Goal: Check status: Check status

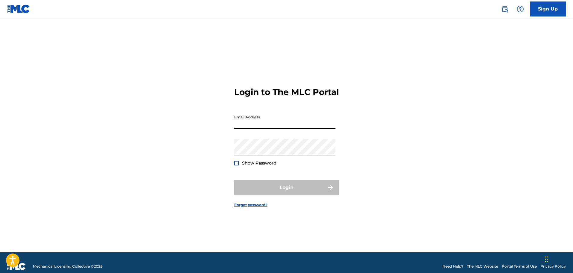
click at [296, 128] on input "Email Address" at bounding box center [284, 120] width 101 height 17
type input "[EMAIL_ADDRESS][DOMAIN_NAME]"
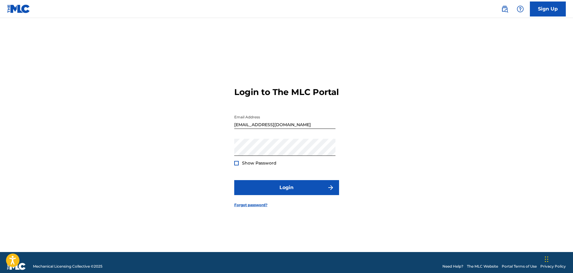
click at [238, 165] on div at bounding box center [236, 163] width 4 height 4
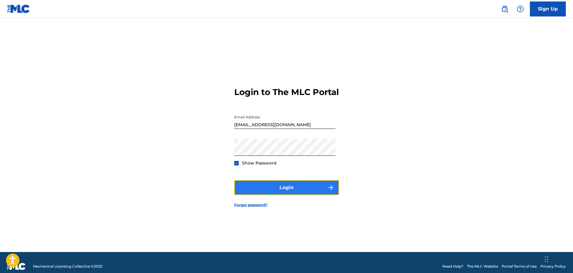
click at [281, 195] on button "Login" at bounding box center [286, 187] width 105 height 15
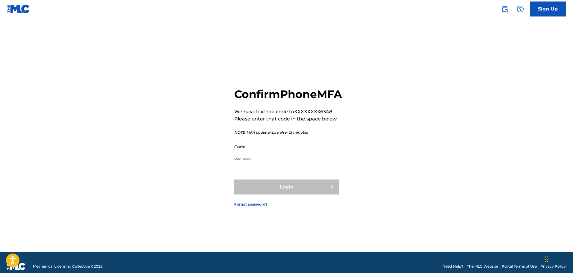
click at [320, 155] on input "Code" at bounding box center [284, 146] width 101 height 17
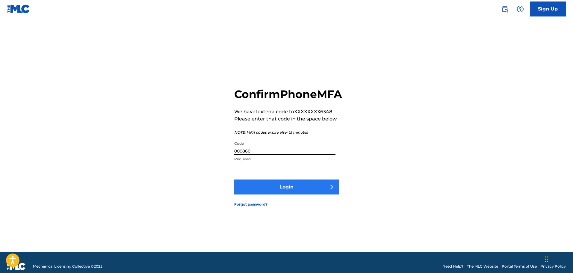
type input "000860"
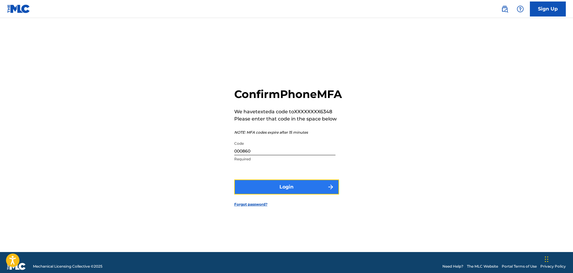
click at [301, 194] on button "Login" at bounding box center [286, 186] width 105 height 15
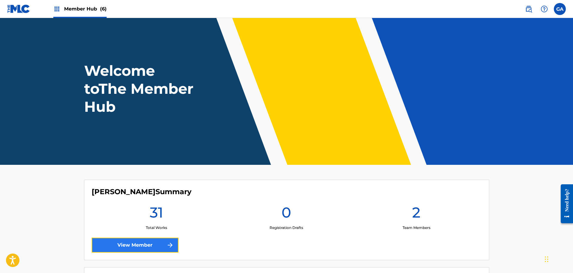
click at [141, 250] on link "View Member" at bounding box center [135, 245] width 87 height 15
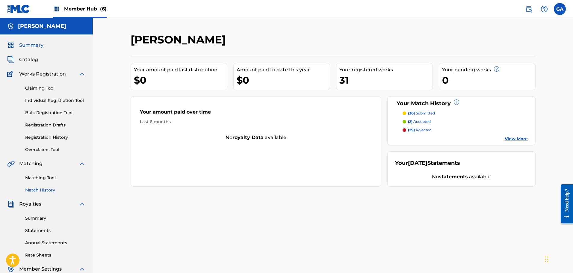
click at [45, 191] on link "Match History" at bounding box center [55, 190] width 61 height 6
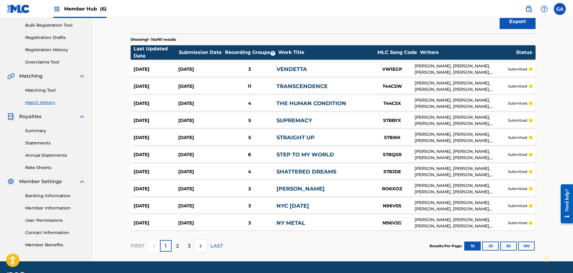
scroll to position [90, 0]
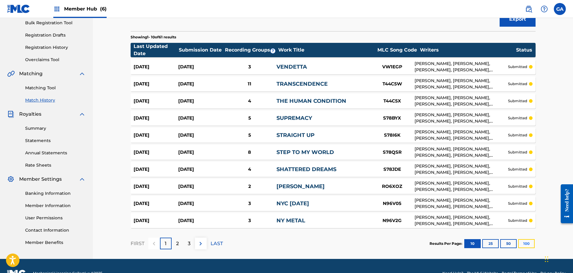
click at [530, 247] on button "100" at bounding box center [526, 243] width 16 height 9
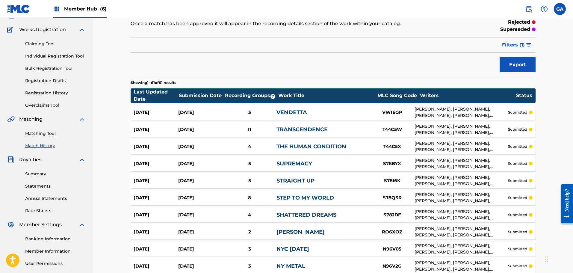
scroll to position [0, 0]
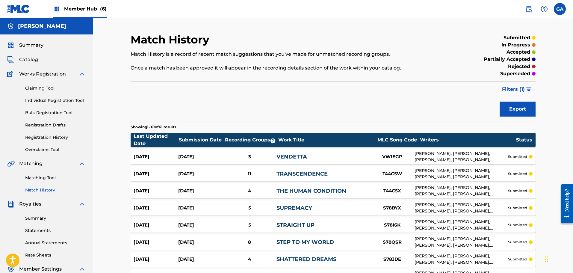
click at [67, 12] on span "Member Hub (6)" at bounding box center [85, 8] width 43 height 7
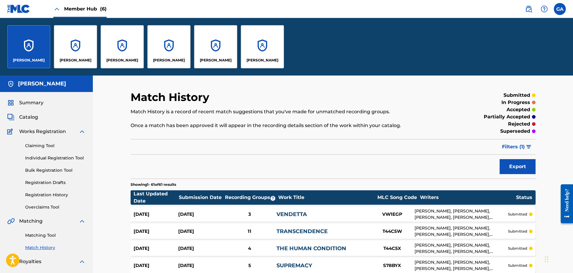
scroll to position [60, 0]
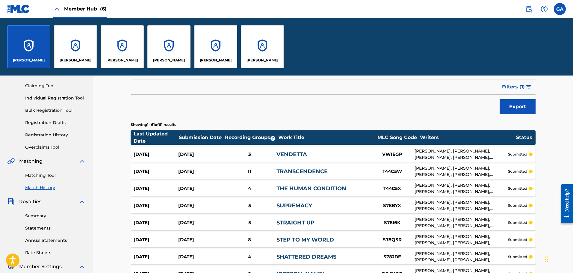
click at [52, 139] on div "Claiming Tool Individual Registration Tool Bulk Registration Tool Registration …" at bounding box center [46, 112] width 79 height 75
click at [54, 135] on link "Registration History" at bounding box center [55, 135] width 61 height 6
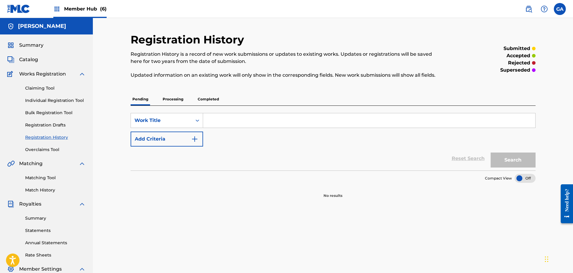
click at [173, 99] on p "Processing" at bounding box center [173, 99] width 24 height 13
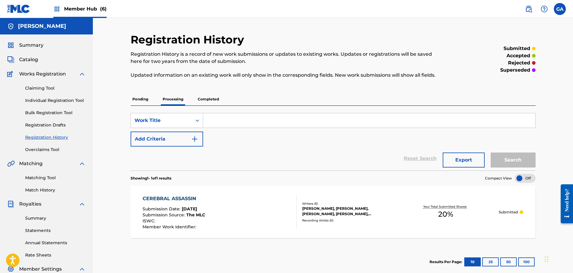
click at [211, 98] on p "Completed" at bounding box center [208, 99] width 25 height 13
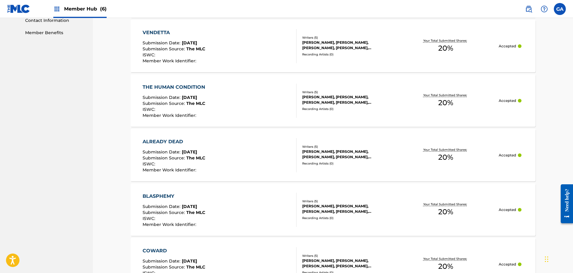
scroll to position [420, 0]
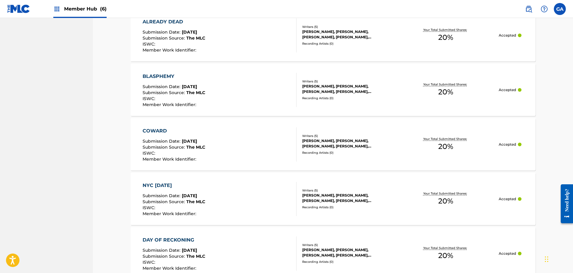
click at [88, 10] on span "Member Hub (6)" at bounding box center [85, 8] width 43 height 7
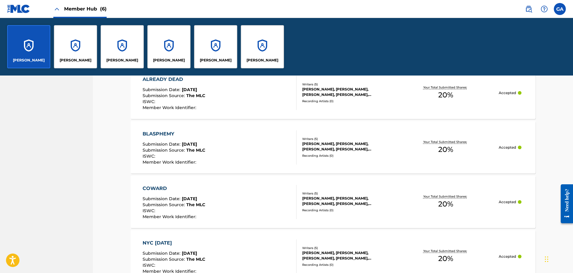
scroll to position [477, 0]
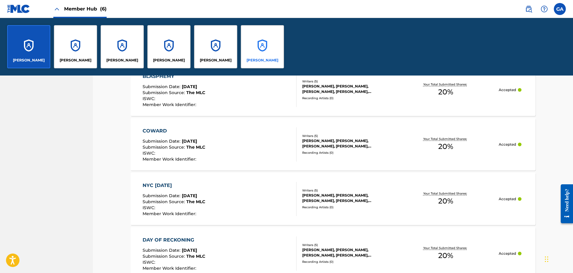
click at [265, 58] on p "[PERSON_NAME]" at bounding box center [263, 60] width 32 height 5
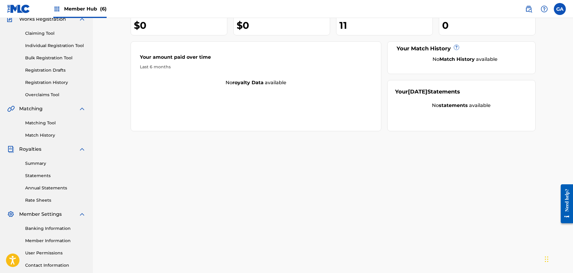
scroll to position [99, 0]
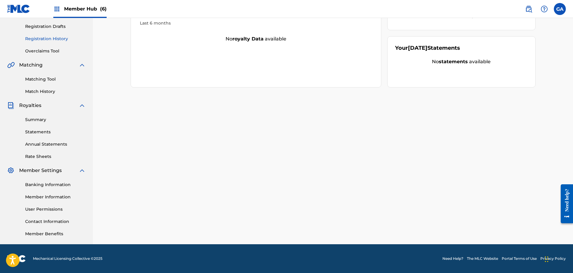
click at [55, 40] on link "Registration History" at bounding box center [55, 39] width 61 height 6
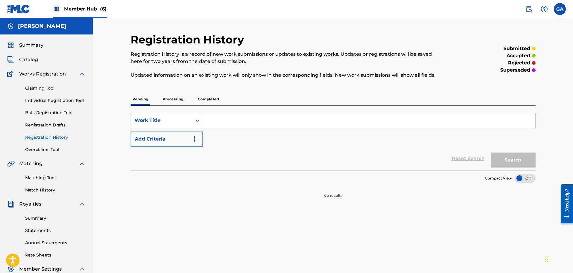
click at [182, 99] on p "Processing" at bounding box center [173, 99] width 24 height 13
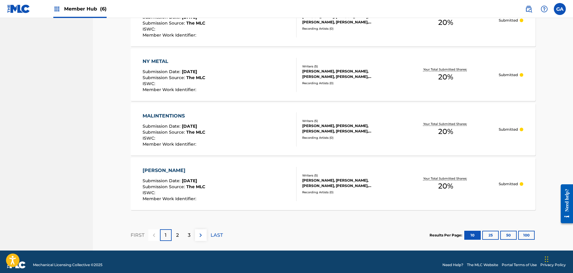
scroll to position [525, 0]
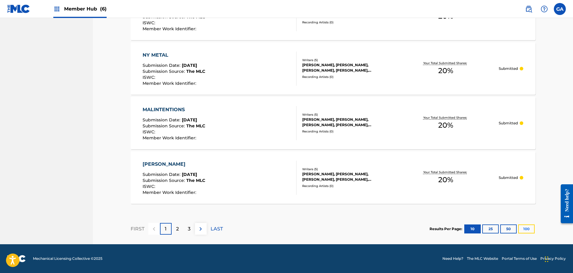
click at [527, 225] on button "100" at bounding box center [526, 228] width 16 height 9
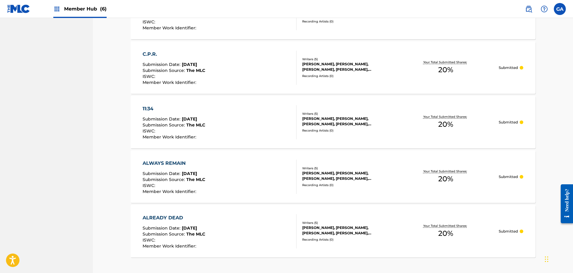
scroll to position [1504, 0]
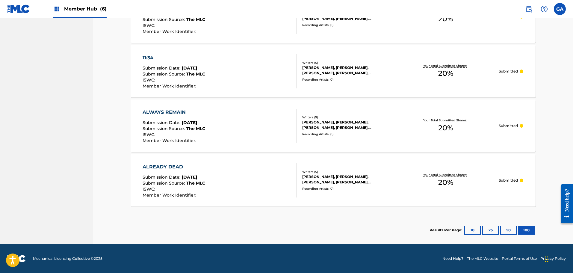
click at [261, 164] on div "ALREADY DEAD Submission Date : [DATE] Submission Source : The MLC ISWC : Member…" at bounding box center [220, 180] width 154 height 34
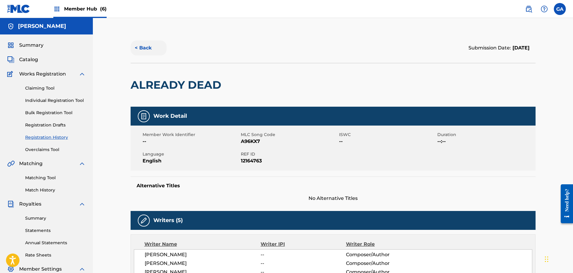
click at [144, 47] on button "< Back" at bounding box center [149, 47] width 36 height 15
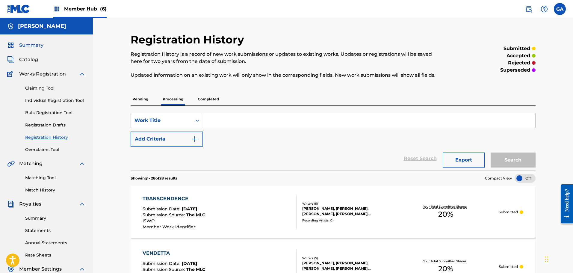
click at [32, 43] on span "Summary" at bounding box center [31, 45] width 24 height 7
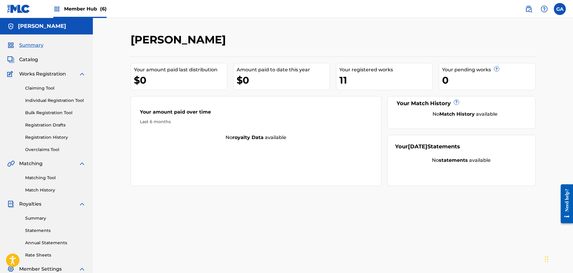
click at [34, 9] on div "Member Hub (6)" at bounding box center [56, 9] width 99 height 18
click at [23, 10] on img at bounding box center [18, 8] width 23 height 9
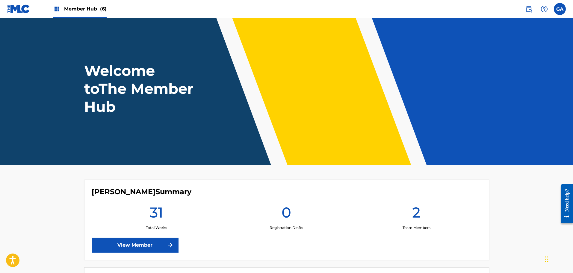
click at [62, 10] on div "Member Hub (6)" at bounding box center [79, 9] width 53 height 18
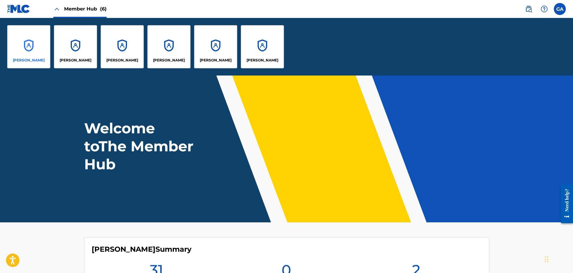
click at [29, 42] on div "[PERSON_NAME]" at bounding box center [28, 46] width 43 height 43
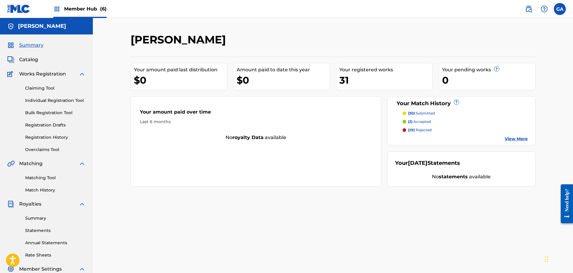
click at [144, 81] on div "$0" at bounding box center [180, 79] width 93 height 13
click at [137, 79] on div "$0" at bounding box center [180, 79] width 93 height 13
click at [136, 79] on div "$0" at bounding box center [180, 79] width 93 height 13
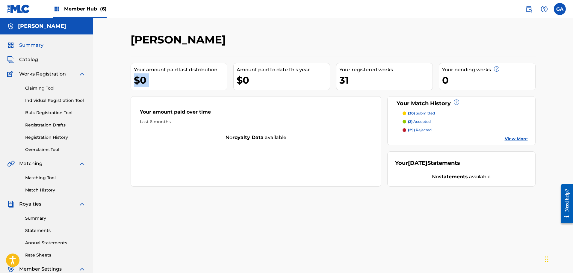
click at [136, 79] on div "$0" at bounding box center [180, 79] width 93 height 13
click at [143, 78] on div "$0" at bounding box center [180, 79] width 93 height 13
click at [252, 79] on div "$0" at bounding box center [283, 79] width 93 height 13
click at [247, 79] on div "$0" at bounding box center [283, 79] width 93 height 13
click at [246, 79] on div "$0" at bounding box center [283, 79] width 93 height 13
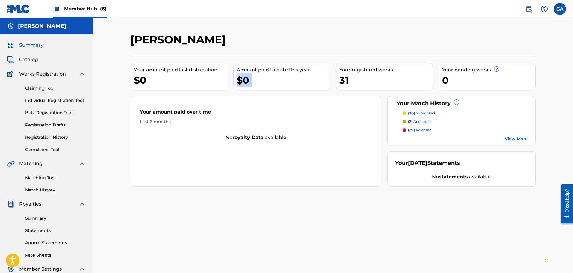
click at [246, 79] on div "$0" at bounding box center [283, 79] width 93 height 13
click at [262, 86] on div "$0" at bounding box center [283, 79] width 93 height 13
click at [344, 78] on div "31" at bounding box center [386, 79] width 93 height 13
click at [347, 81] on div "31" at bounding box center [386, 79] width 93 height 13
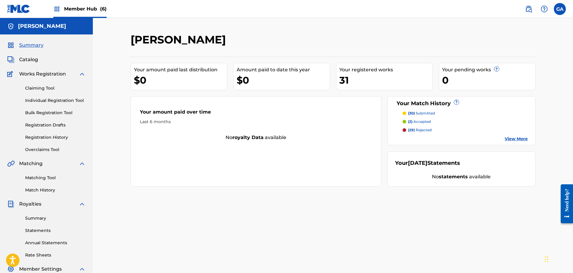
click at [28, 50] on div "Summary Catalog Works Registration Claiming Tool Individual Registration Tool B…" at bounding box center [46, 188] width 93 height 308
click at [29, 46] on span "Summary" at bounding box center [31, 45] width 24 height 7
click at [72, 6] on span "Member Hub (6)" at bounding box center [85, 8] width 43 height 7
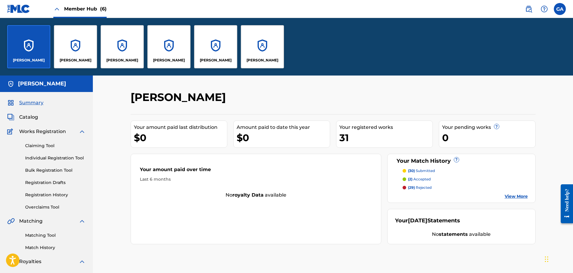
click at [27, 42] on div "[PERSON_NAME]" at bounding box center [28, 46] width 43 height 43
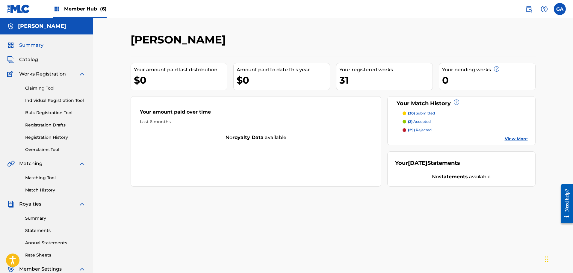
drag, startPoint x: 228, startPoint y: 41, endPoint x: 114, endPoint y: 37, distance: 113.9
click at [114, 37] on div "[PERSON_NAME] Your amount paid last distribution $0 Amount paid to date this ye…" at bounding box center [333, 180] width 480 height 325
click at [456, 33] on div "[PERSON_NAME] Your amount paid last distribution $0 Amount paid to date this ye…" at bounding box center [333, 180] width 480 height 325
click at [265, 88] on div "Amount paid to date this year $0" at bounding box center [281, 76] width 97 height 27
click at [273, 95] on div "Your amount paid last distribution $0 Amount paid to date this year $0 Your reg…" at bounding box center [333, 122] width 405 height 130
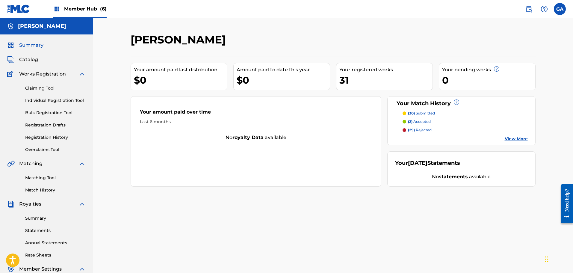
click at [294, 28] on div "[PERSON_NAME] Your amount paid last distribution $0 Amount paid to date this ye…" at bounding box center [333, 180] width 480 height 325
drag, startPoint x: 199, startPoint y: 37, endPoint x: 267, endPoint y: 43, distance: 68.6
click at [267, 43] on div "[PERSON_NAME]" at bounding box center [287, 42] width 312 height 18
